Goal: Transaction & Acquisition: Purchase product/service

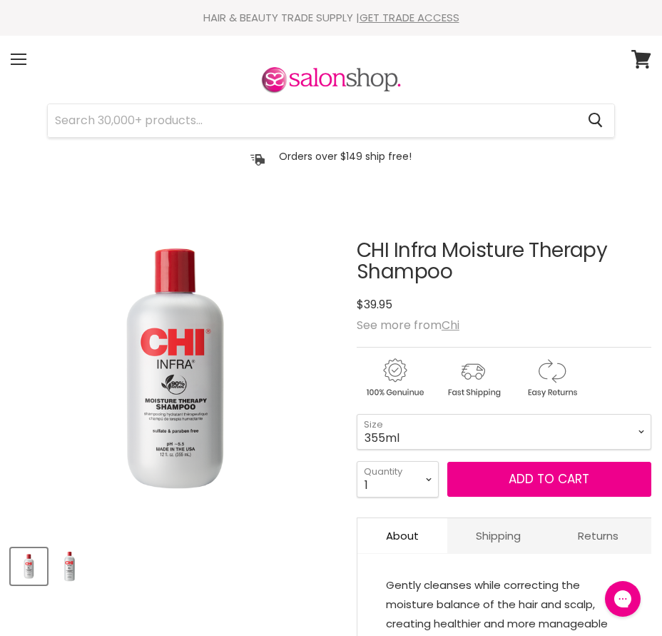
scroll to position [143, 0]
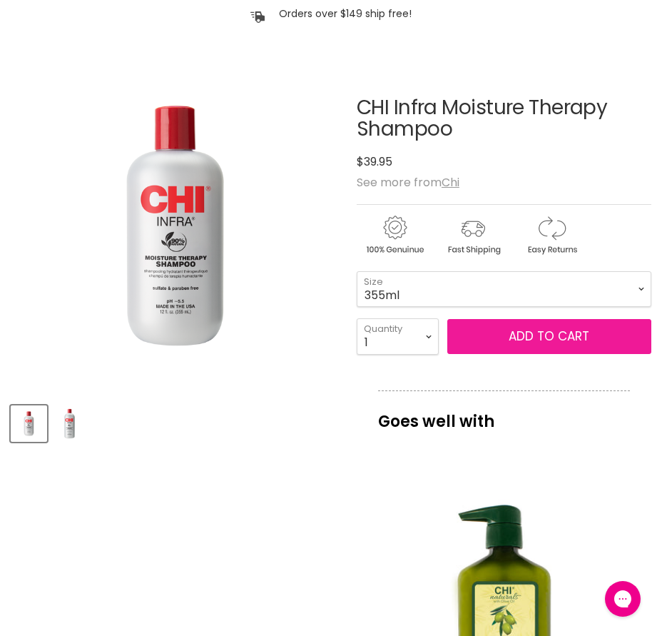
click at [549, 347] on button "Add to cart" at bounding box center [549, 337] width 204 height 36
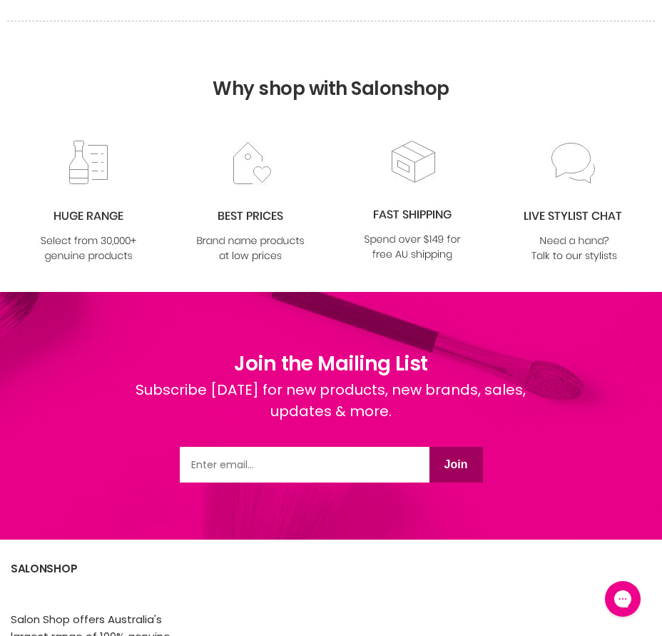
scroll to position [1855, 0]
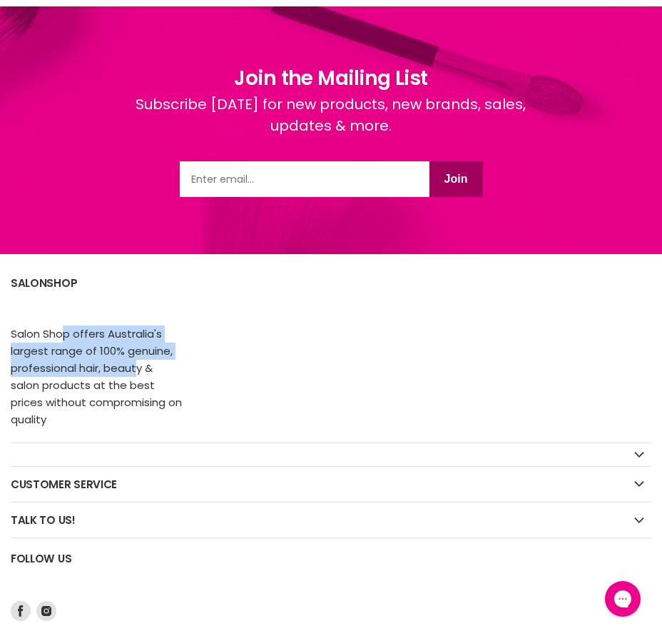
drag, startPoint x: 63, startPoint y: 337, endPoint x: 135, endPoint y: 367, distance: 77.1
click at [135, 367] on p "Salon Shop offers Australia's largest range of 100% genuine, professional hair,…" at bounding box center [96, 376] width 171 height 103
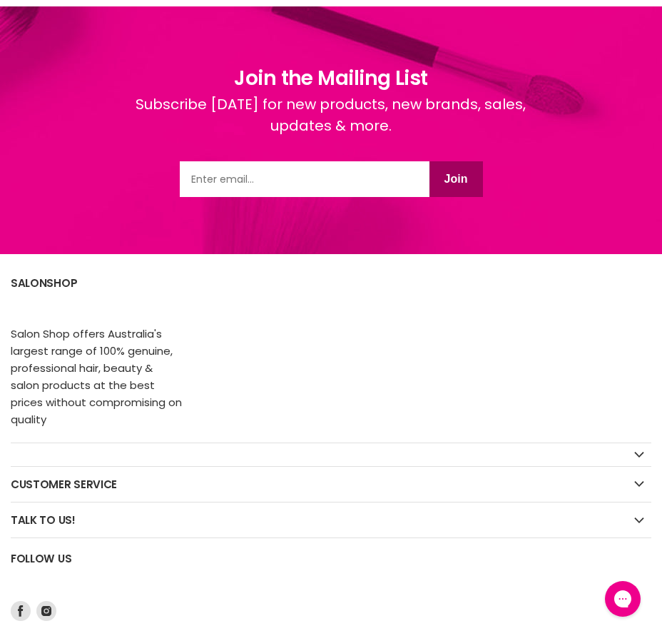
click at [119, 392] on p "Salon Shop offers Australia's largest range of 100% genuine, professional hair,…" at bounding box center [96, 376] width 171 height 103
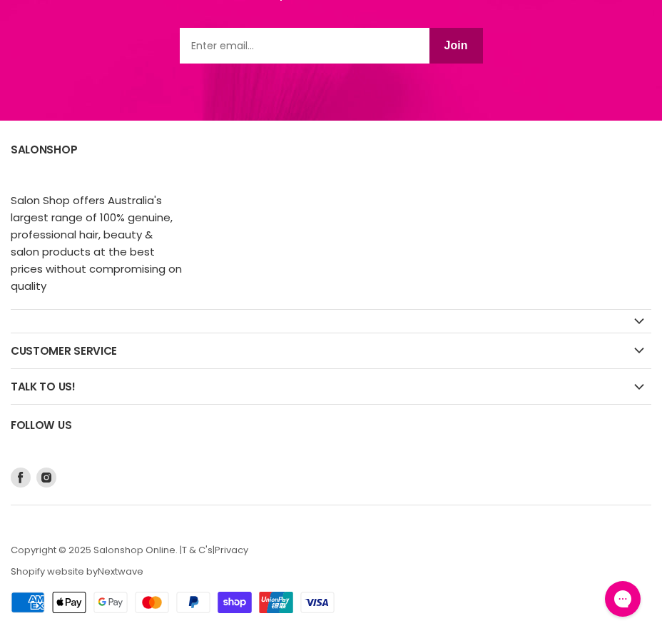
scroll to position [1774, 0]
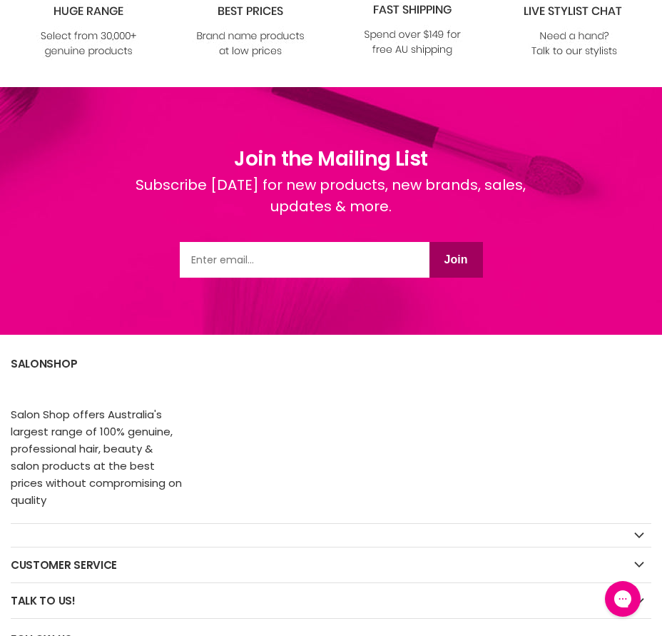
click at [297, 259] on input "Email" at bounding box center [305, 260] width 250 height 36
type input "lisa.jeffreys86@gmail.com"
click at [459, 263] on button "Join" at bounding box center [456, 260] width 54 height 36
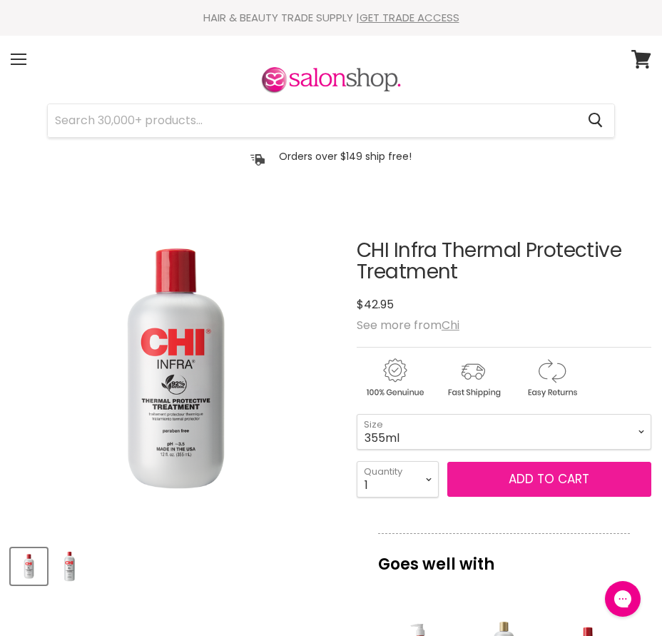
click at [543, 477] on span "Add to cart" at bounding box center [549, 478] width 81 height 17
click at [576, 481] on span "Add to cart" at bounding box center [549, 478] width 81 height 17
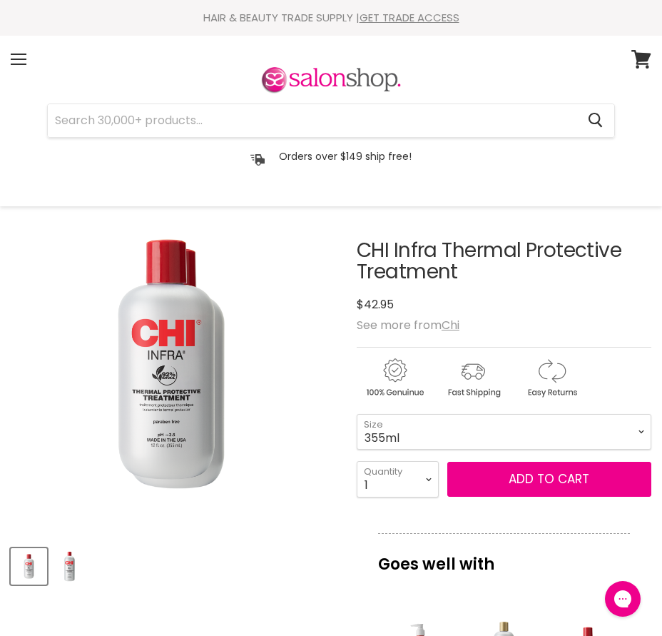
scroll to position [143, 0]
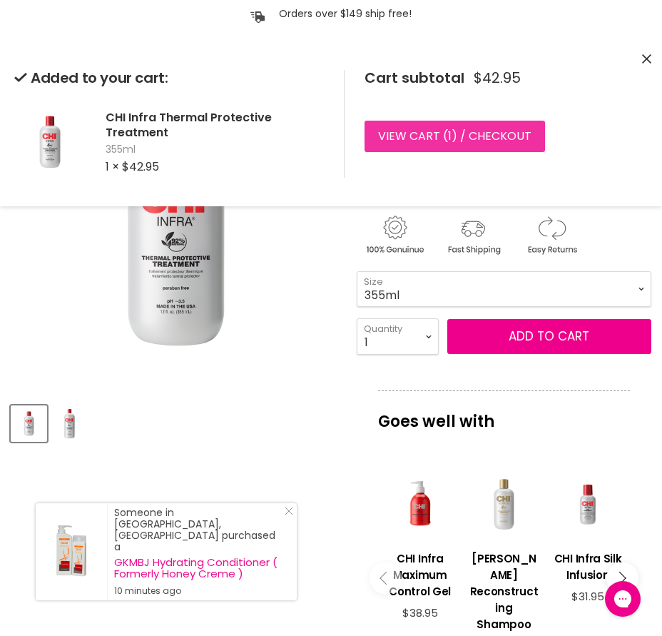
click at [467, 142] on link "View cart ( 1 ) / Checkout" at bounding box center [455, 136] width 180 height 31
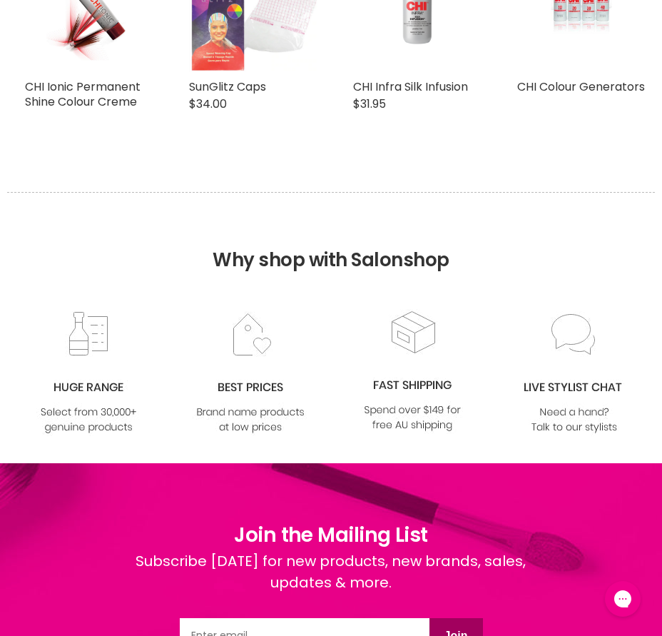
scroll to position [1188, 0]
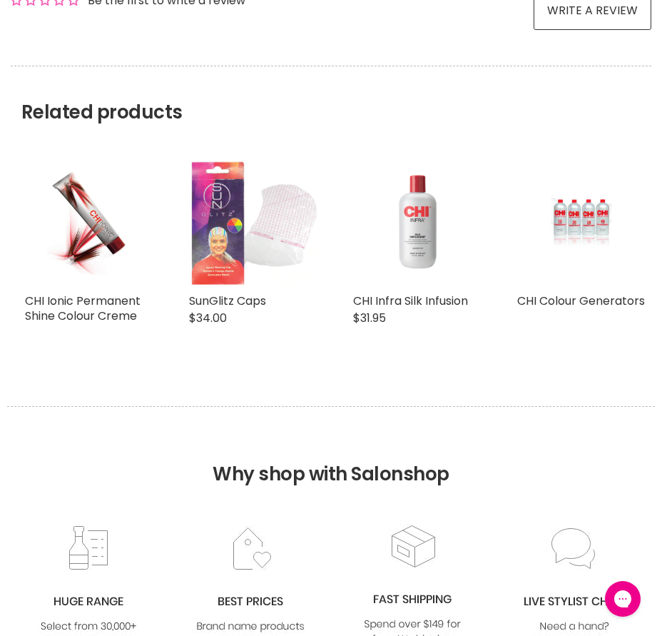
click at [428, 210] on img "Main content" at bounding box center [417, 222] width 128 height 128
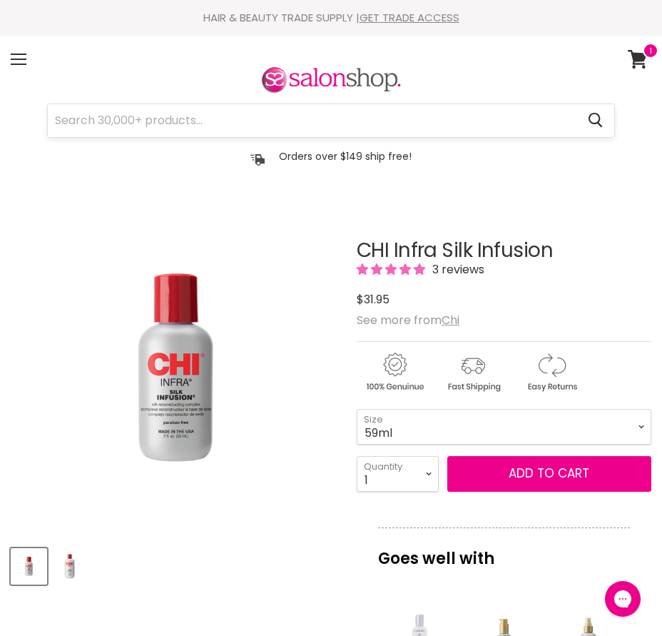
click at [159, 126] on input "Search" at bounding box center [312, 120] width 529 height 33
type input "chi"
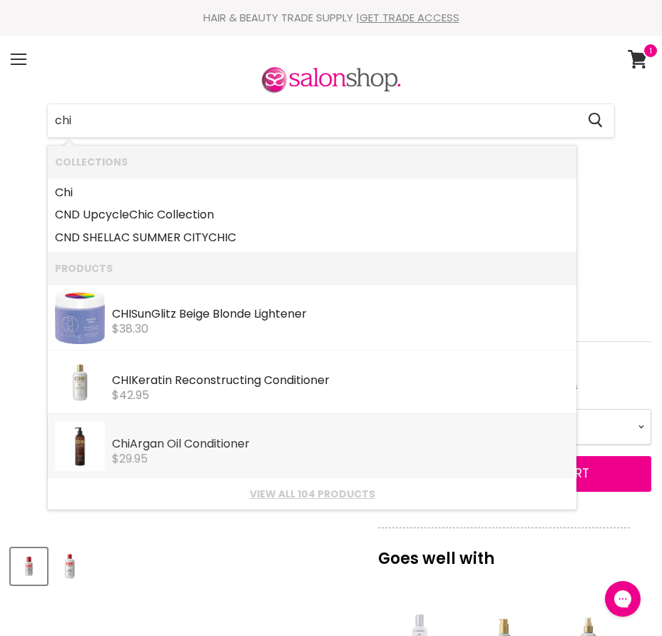
scroll to position [143, 0]
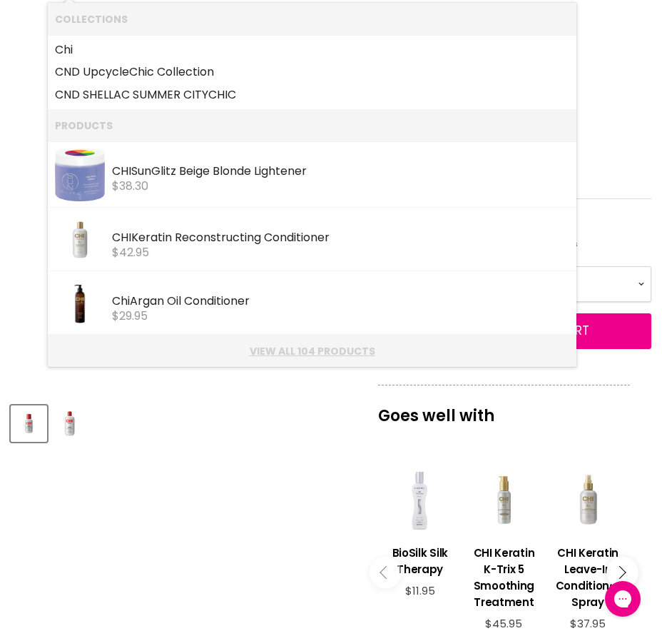
click at [312, 354] on link "View all 104 products" at bounding box center [312, 350] width 514 height 11
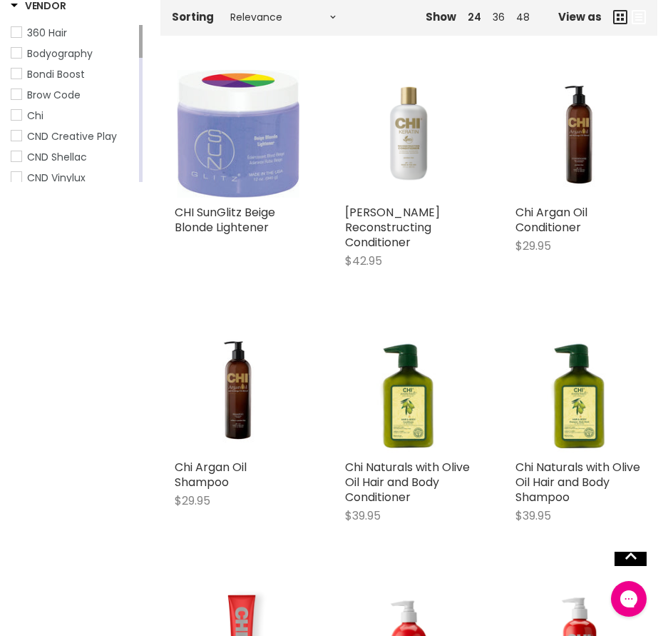
click at [12, 117] on span "Chi" at bounding box center [16, 115] width 10 height 10
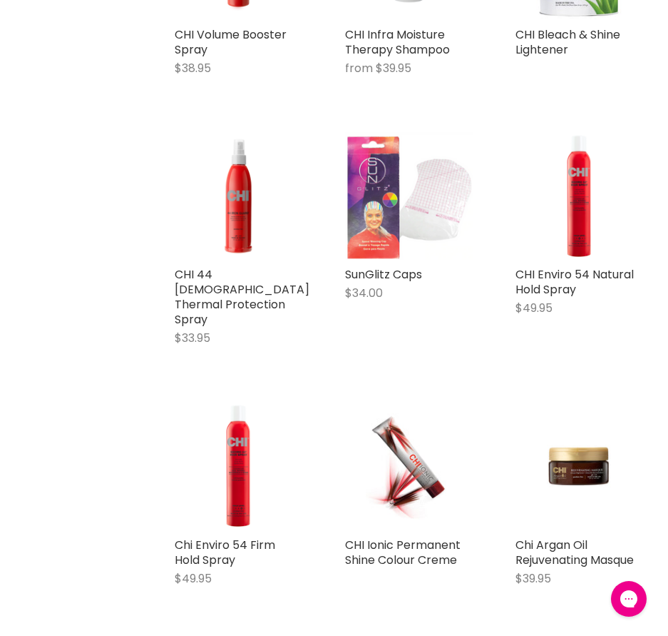
scroll to position [999, 0]
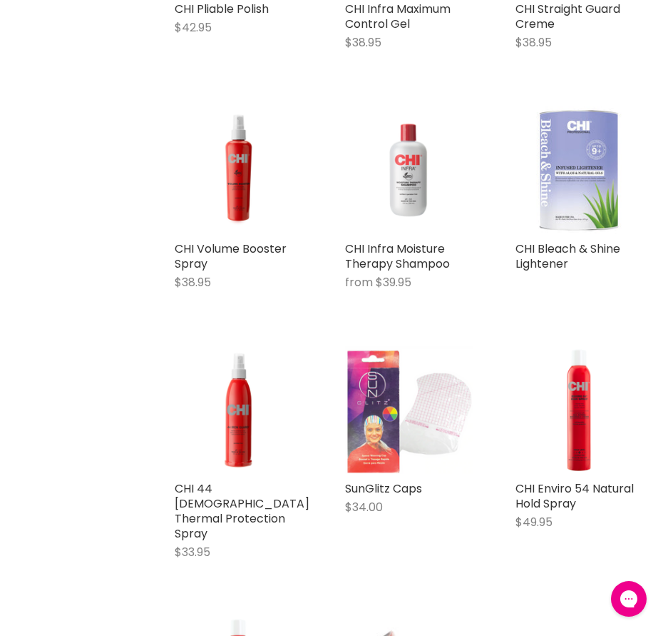
click at [413, 206] on img "Main content" at bounding box center [409, 170] width 128 height 128
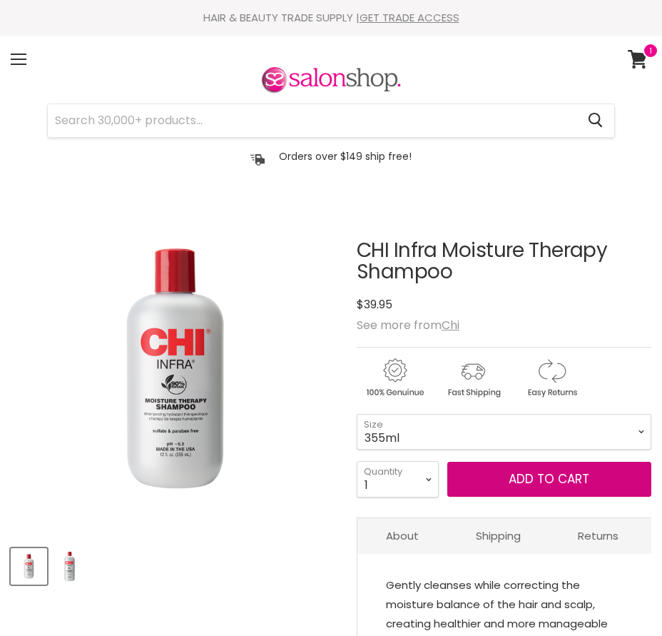
click at [617, 472] on button "Add to cart" at bounding box center [549, 480] width 204 height 36
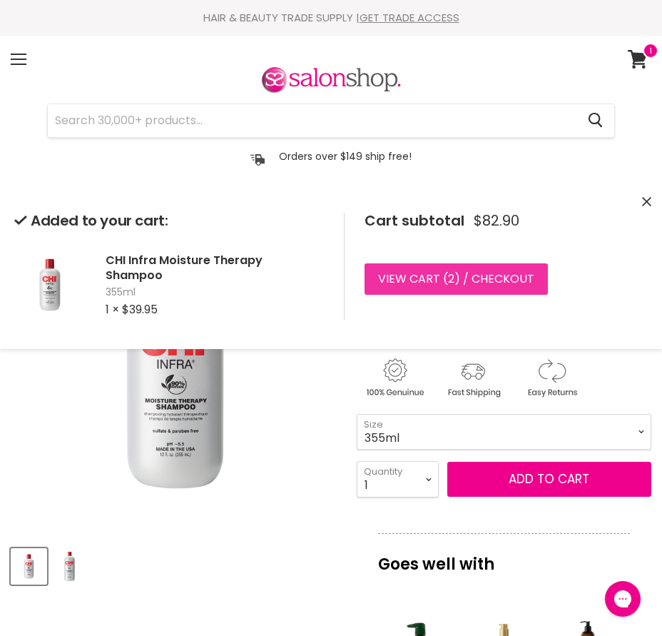
click at [507, 276] on link "View cart ( 2 ) / Checkout" at bounding box center [456, 278] width 183 height 31
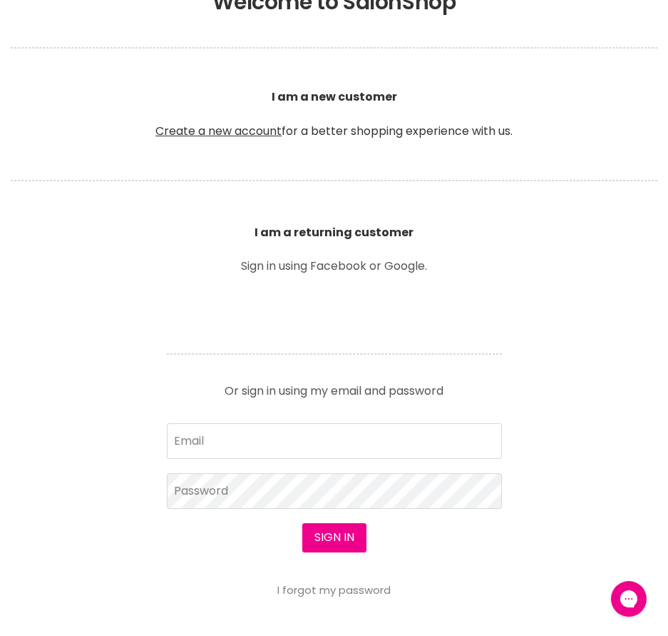
scroll to position [428, 0]
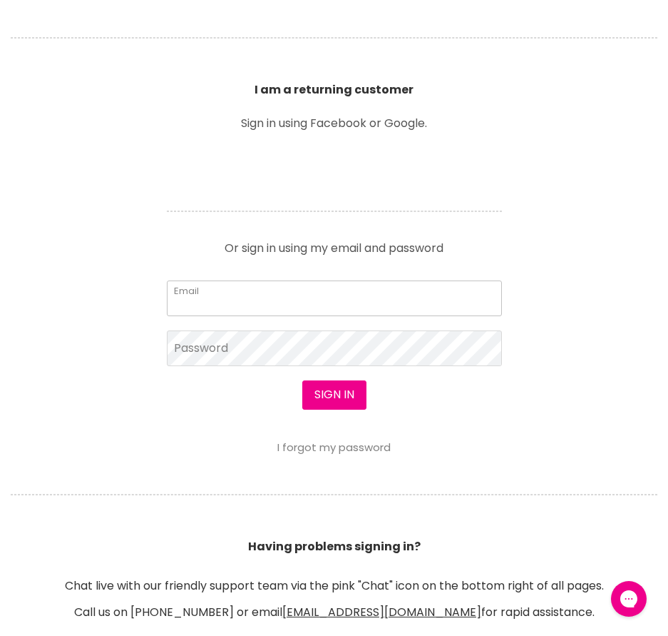
click at [211, 304] on input "Email" at bounding box center [334, 298] width 335 height 36
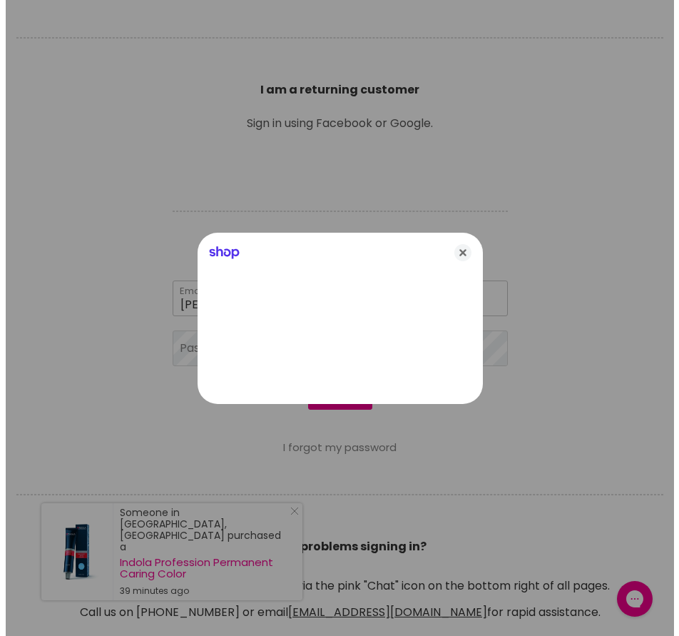
scroll to position [429, 0]
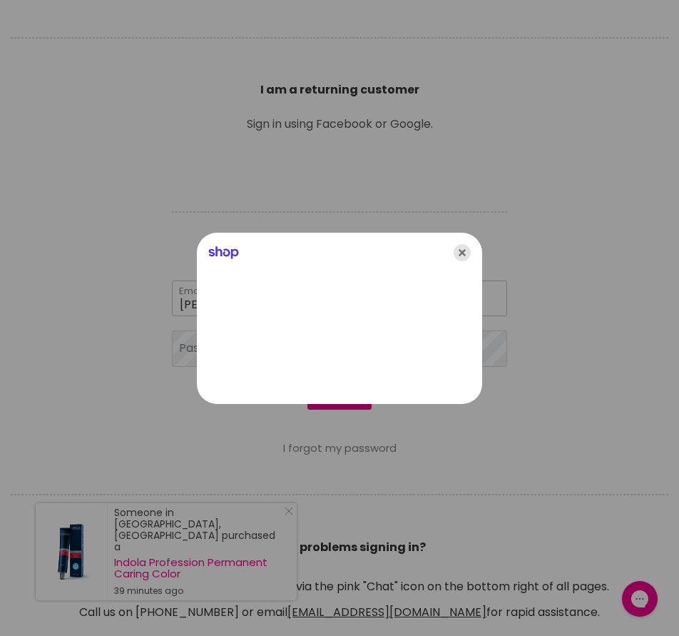
type input "lisa.jeffreys86@gmail.com"
click at [461, 250] on icon "Close" at bounding box center [462, 252] width 17 height 17
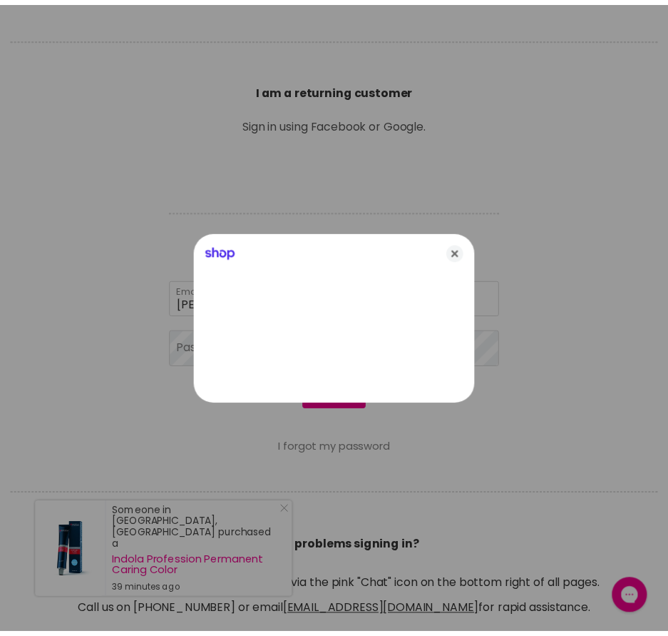
scroll to position [428, 0]
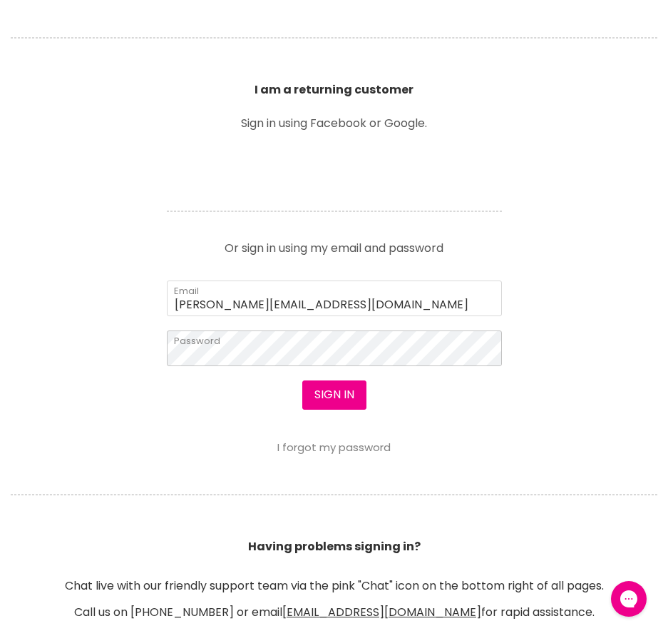
click at [302, 380] on button "Sign in" at bounding box center [334, 394] width 64 height 29
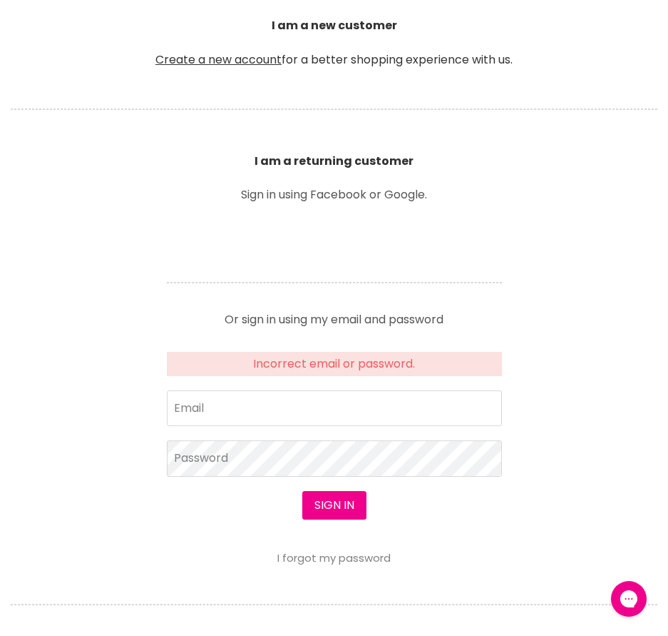
scroll to position [571, 0]
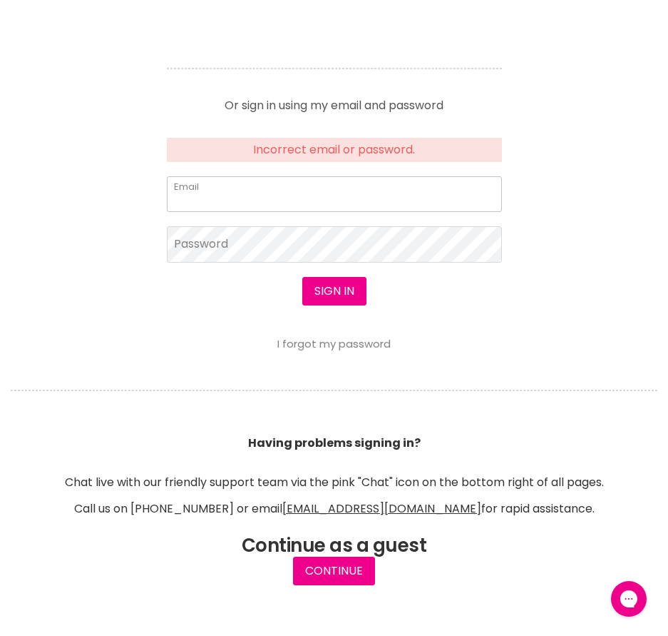
click at [313, 198] on input "Email" at bounding box center [334, 194] width 335 height 36
type input "lisa.jeffreys@yahoo.com"
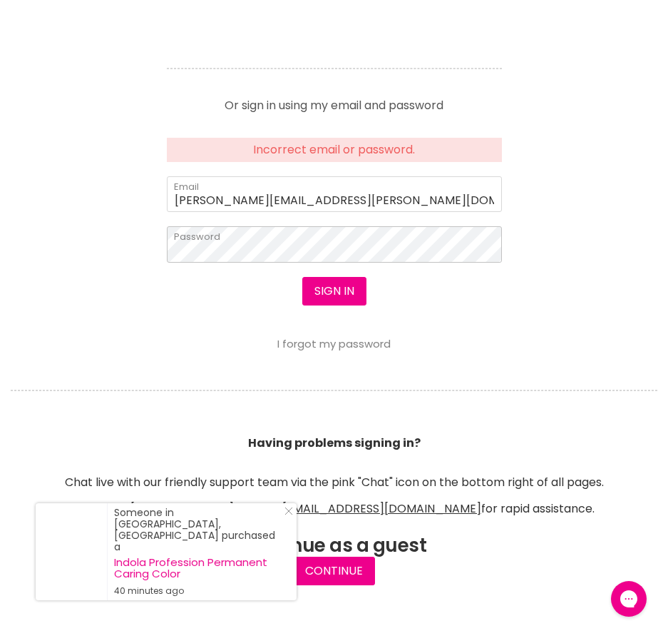
click at [302, 277] on button "Sign in" at bounding box center [334, 291] width 64 height 29
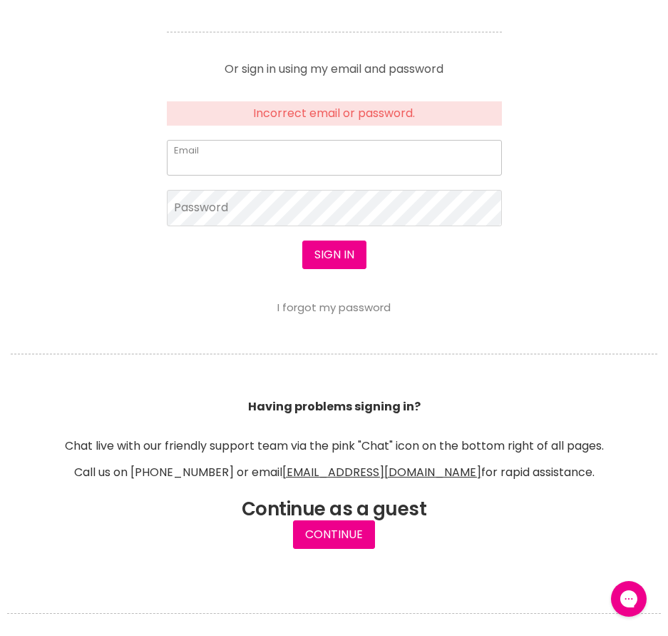
click at [203, 153] on input "Email" at bounding box center [334, 158] width 335 height 36
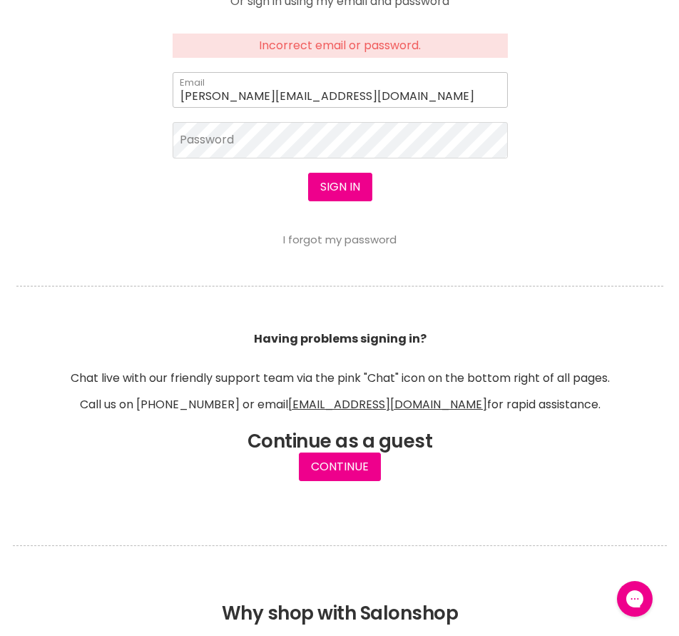
scroll to position [676, 0]
type input "lisa.jeffreys86@gmail.com"
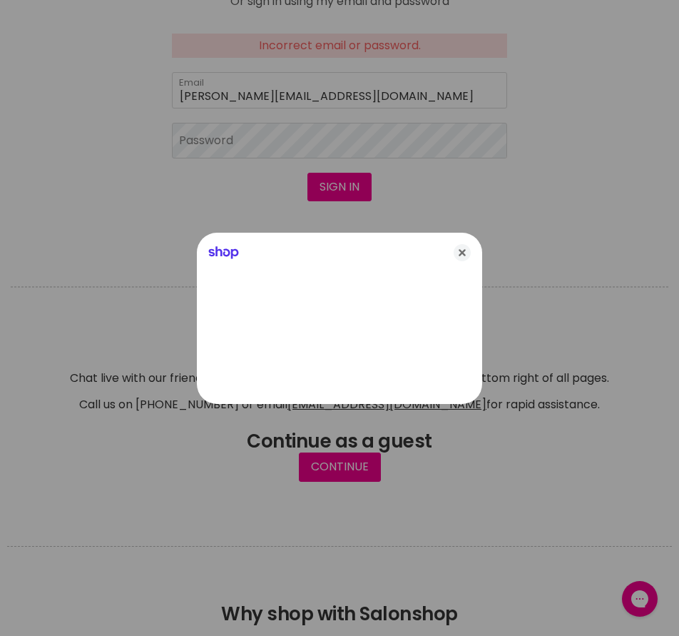
click at [238, 99] on div at bounding box center [339, 318] width 679 height 636
click at [454, 255] on icon "Close" at bounding box center [462, 252] width 17 height 17
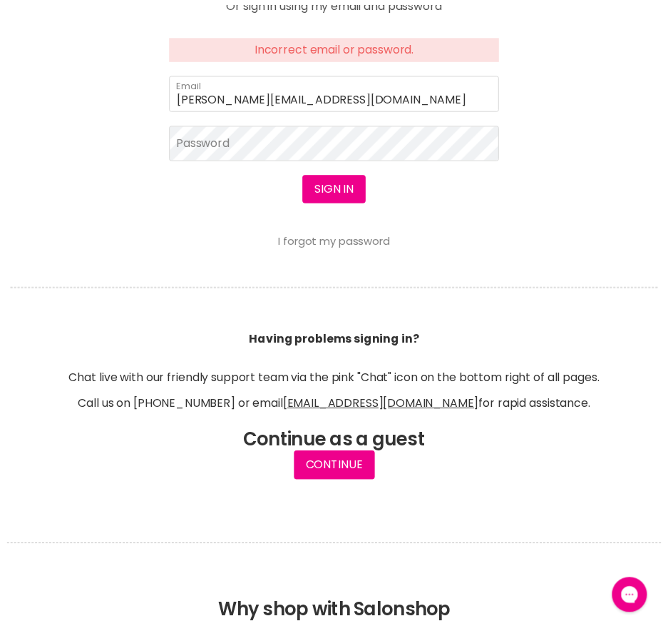
scroll to position [675, 0]
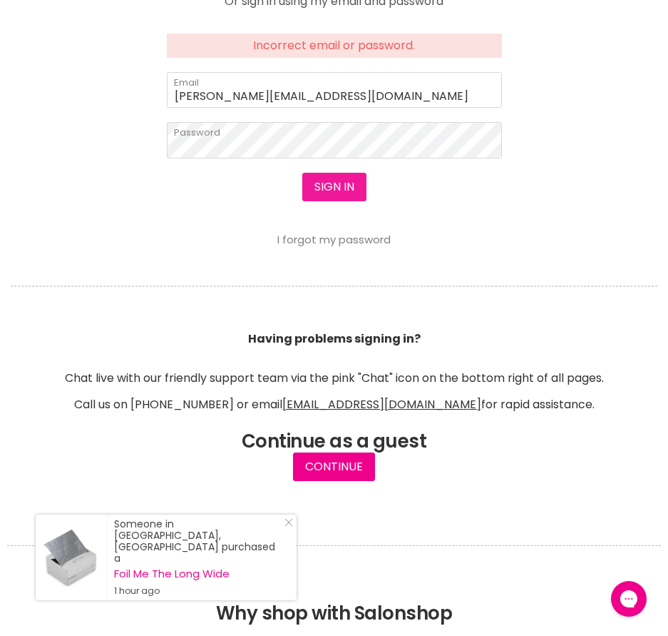
click at [344, 194] on button "Sign in" at bounding box center [334, 187] width 64 height 29
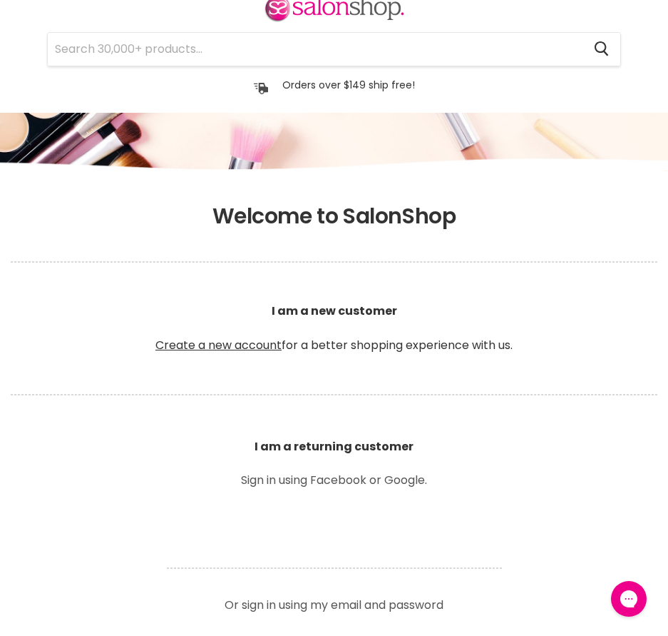
scroll to position [499, 0]
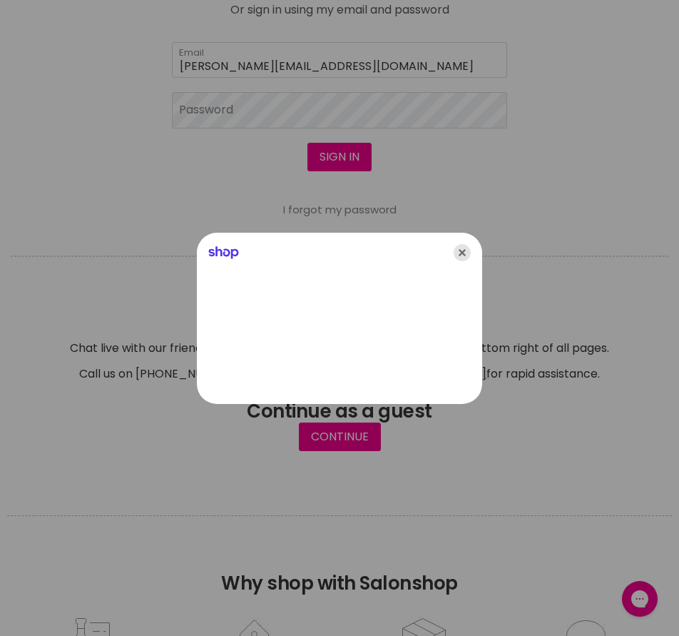
click at [461, 253] on icon "Close" at bounding box center [462, 252] width 17 height 17
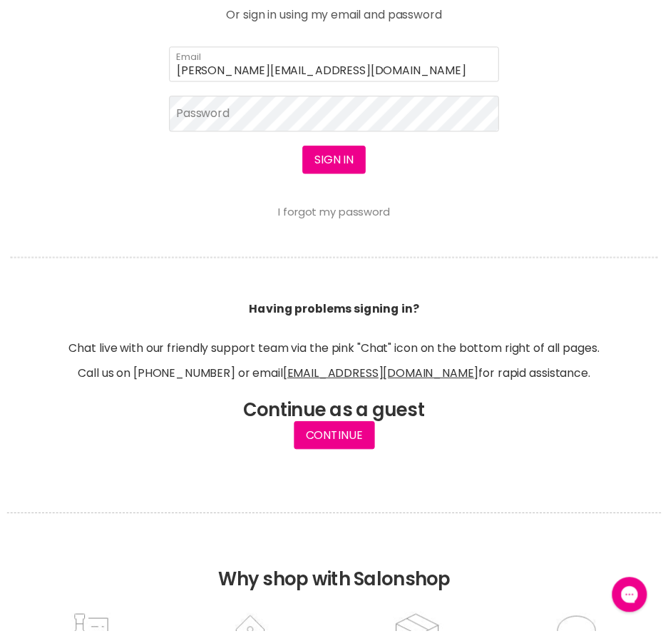
scroll to position [666, 0]
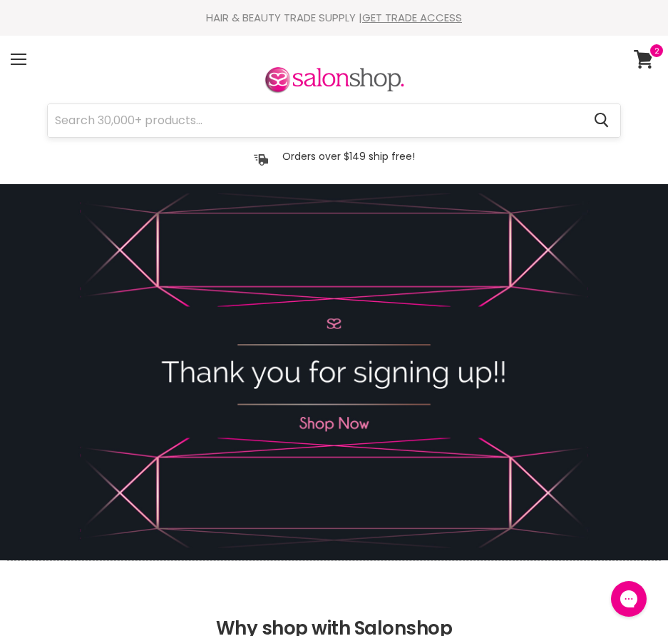
click at [113, 123] on input "Search" at bounding box center [315, 120] width 535 height 33
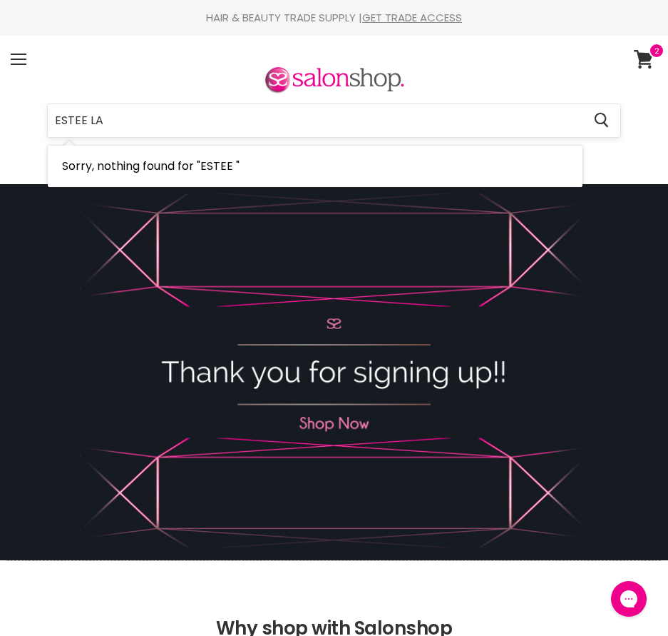
type input "ESTEE [PERSON_NAME]"
drag, startPoint x: 123, startPoint y: 125, endPoint x: -13, endPoint y: 118, distance: 136.4
click at [0, 118] on html "Skip to content HAIR & BEAUTY TRADE SUPPLY | GET TRADE ACCESS HAIR & BEAUTY TRA…" at bounding box center [334, 318] width 668 height 636
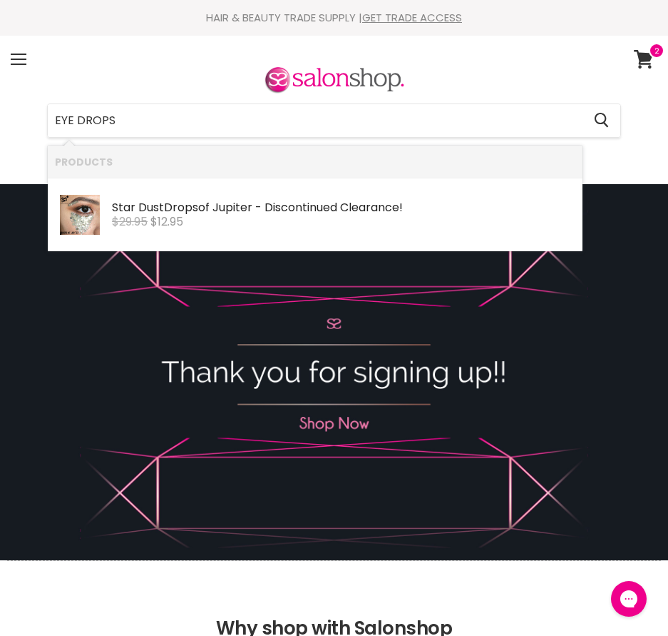
type input "EYE DROPS"
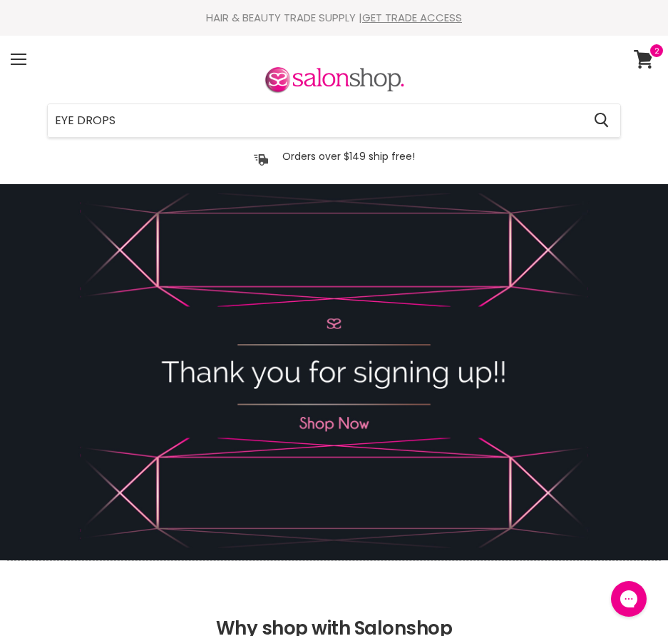
drag, startPoint x: 151, startPoint y: 128, endPoint x: -77, endPoint y: 109, distance: 228.3
click at [0, 109] on html "Skip to content HAIR & BEAUTY TRADE SUPPLY | GET TRADE ACCESS HAIR & BEAUTY TRA…" at bounding box center [334, 318] width 668 height 636
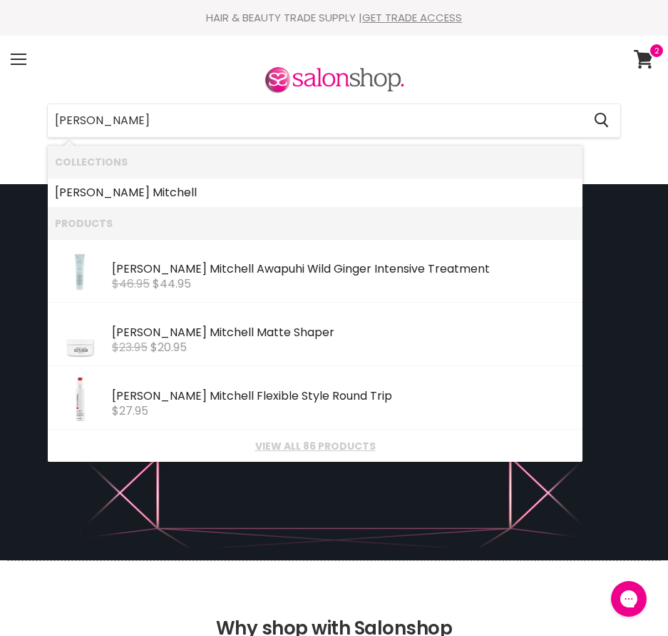
type input "[PERSON_NAME]"
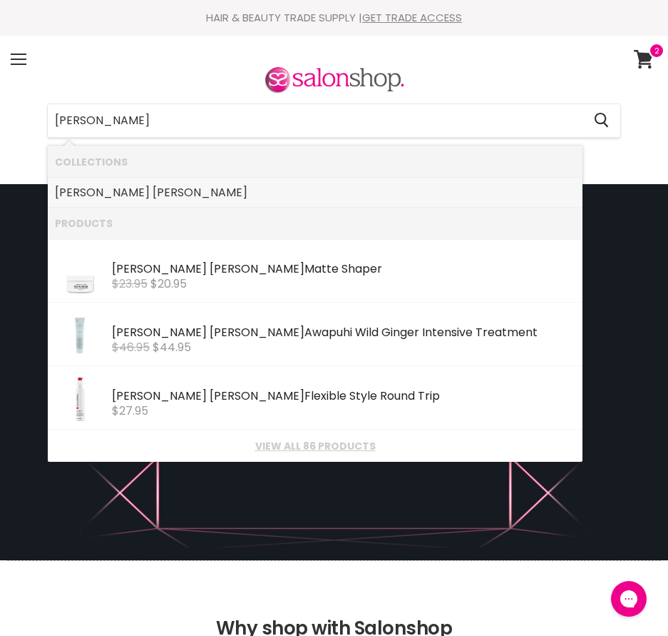
scroll to position [143, 0]
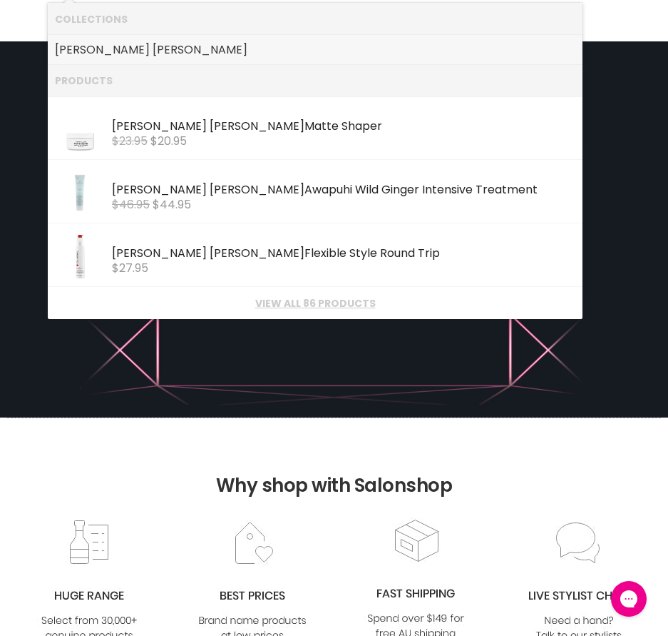
click at [153, 52] on b "[PERSON_NAME]" at bounding box center [200, 49] width 95 height 16
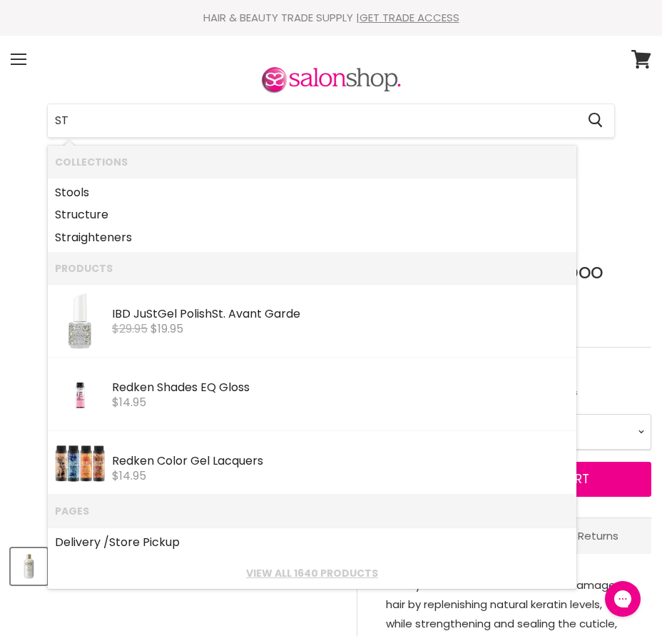
type input "S"
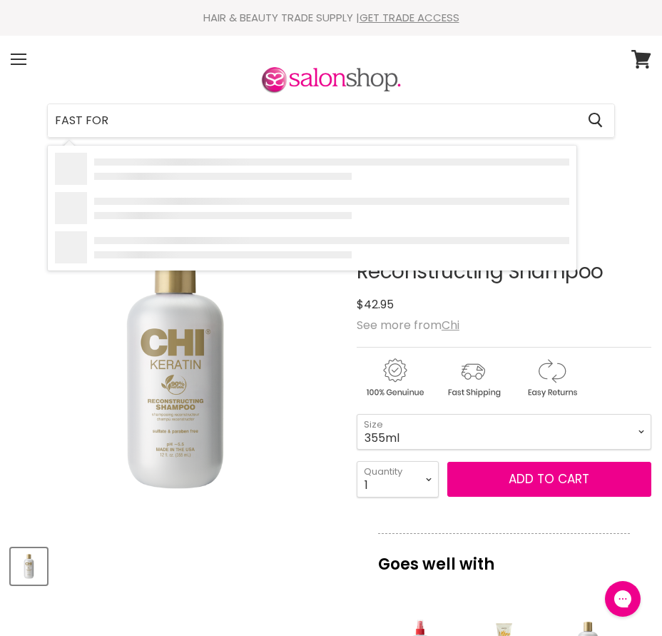
type input "FAST FORM"
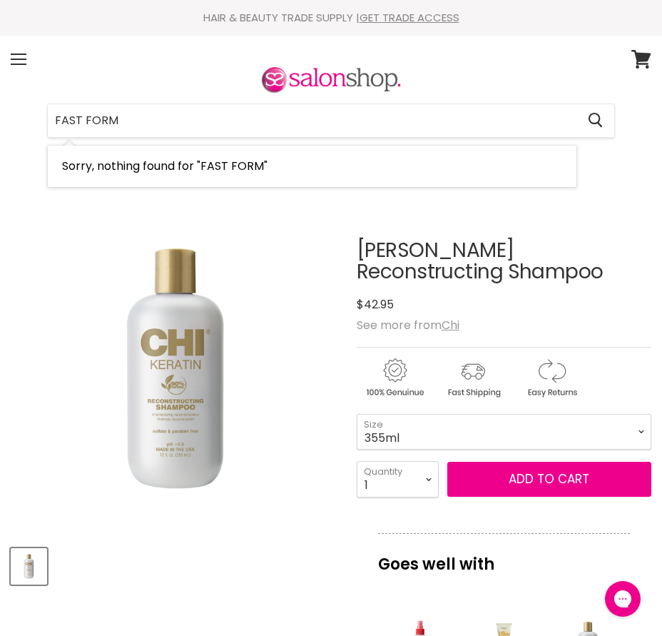
drag, startPoint x: 133, startPoint y: 123, endPoint x: -58, endPoint y: 113, distance: 191.4
click at [0, 113] on html "Skip to content HAIR & BEAUTY TRADE SUPPLY | GET TRADE ACCESS HAIR & BEAUTY TRA…" at bounding box center [331, 318] width 662 height 636
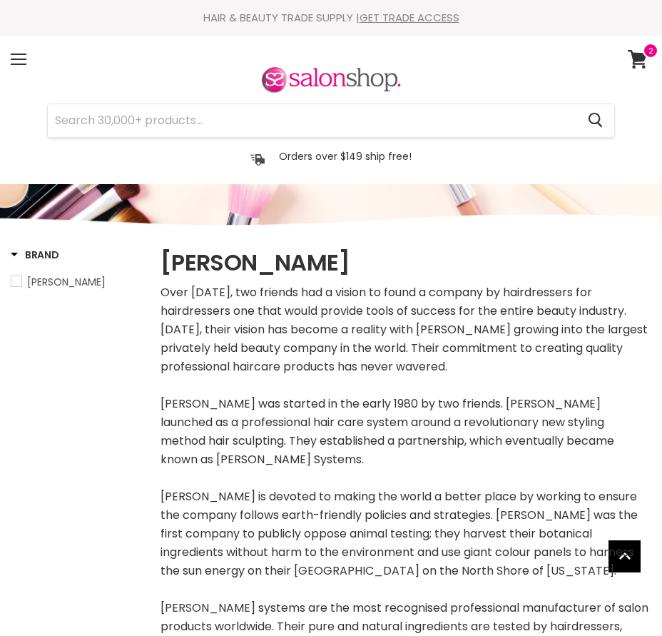
select select "manual"
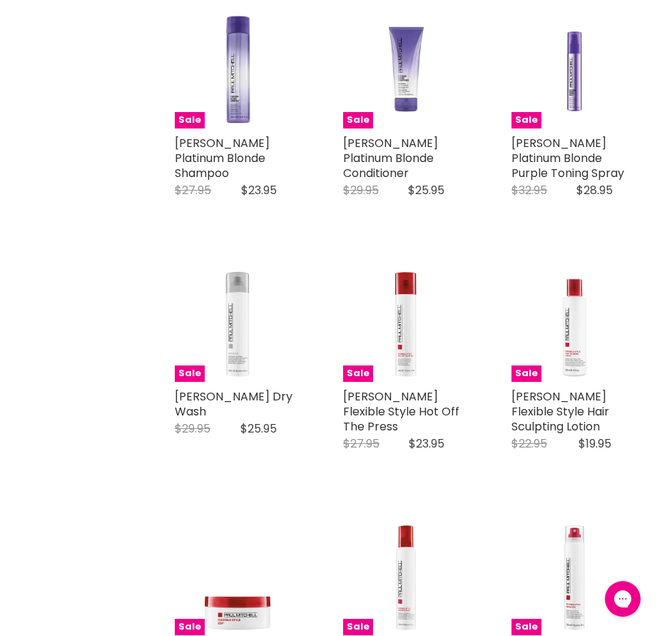
scroll to position [3924, 0]
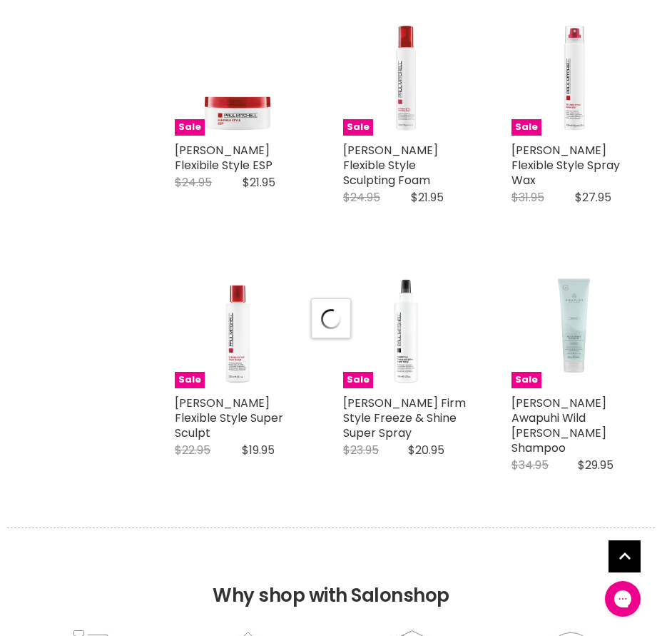
select select "manual"
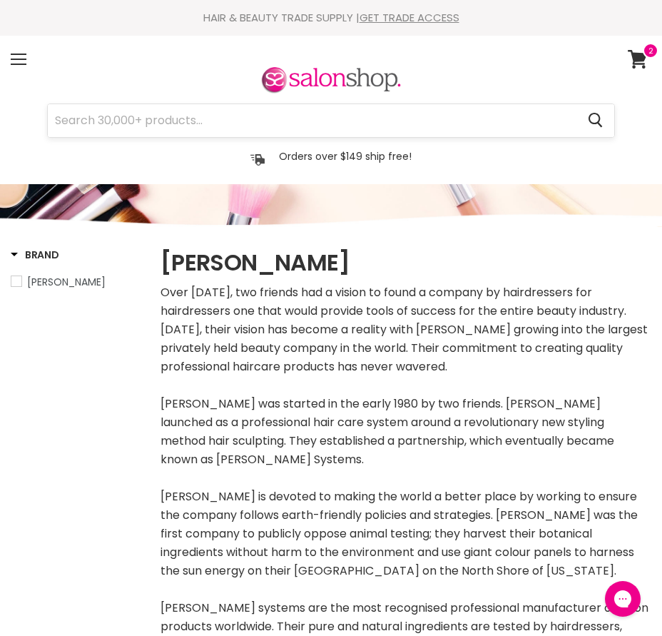
click at [168, 117] on input "Search" at bounding box center [312, 120] width 529 height 33
type input "MILK"
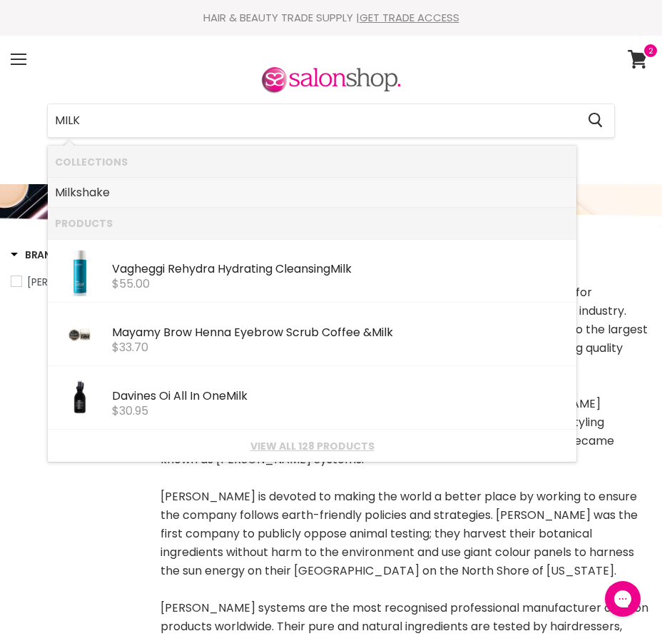
click at [88, 193] on link "Milk shake" at bounding box center [312, 192] width 514 height 23
